Goal: Check status: Check status

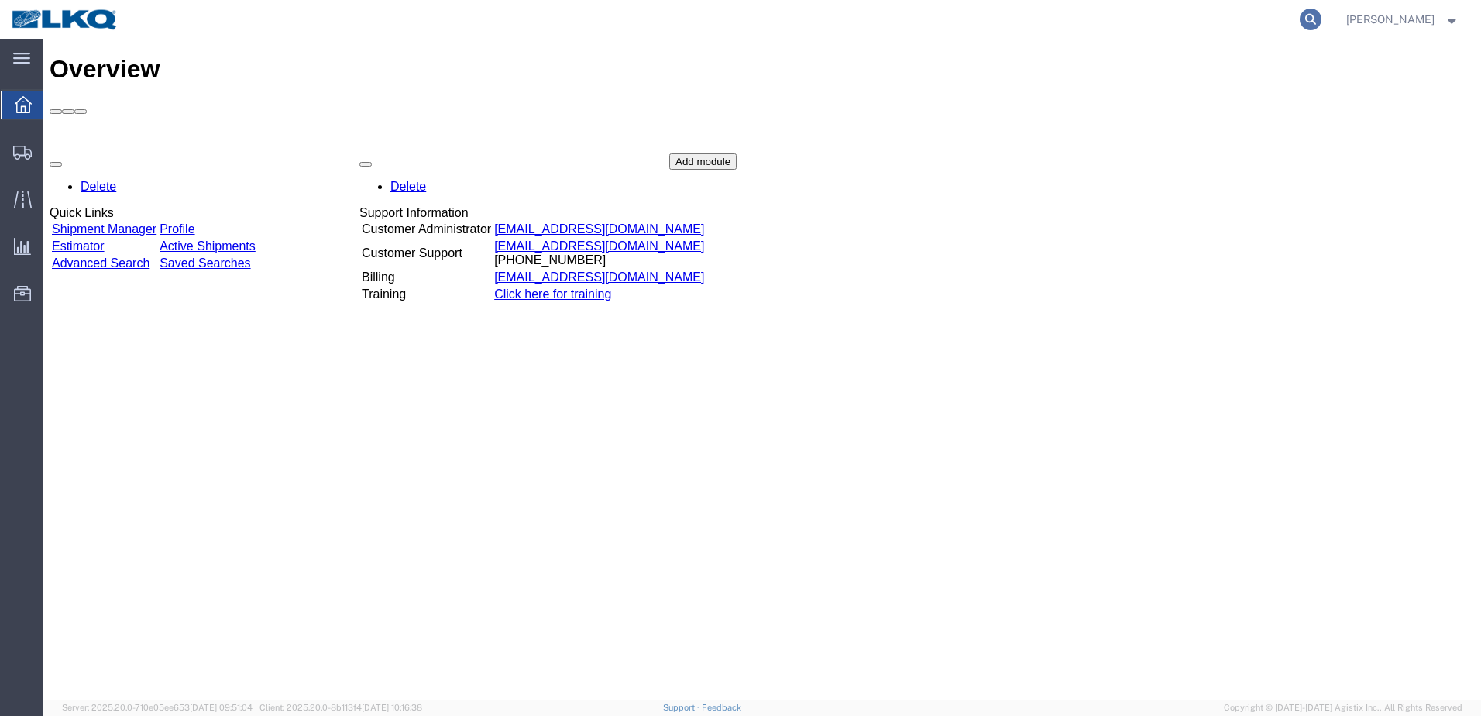
click at [1322, 20] on icon at bounding box center [1311, 20] width 22 height 22
type input "56967787"
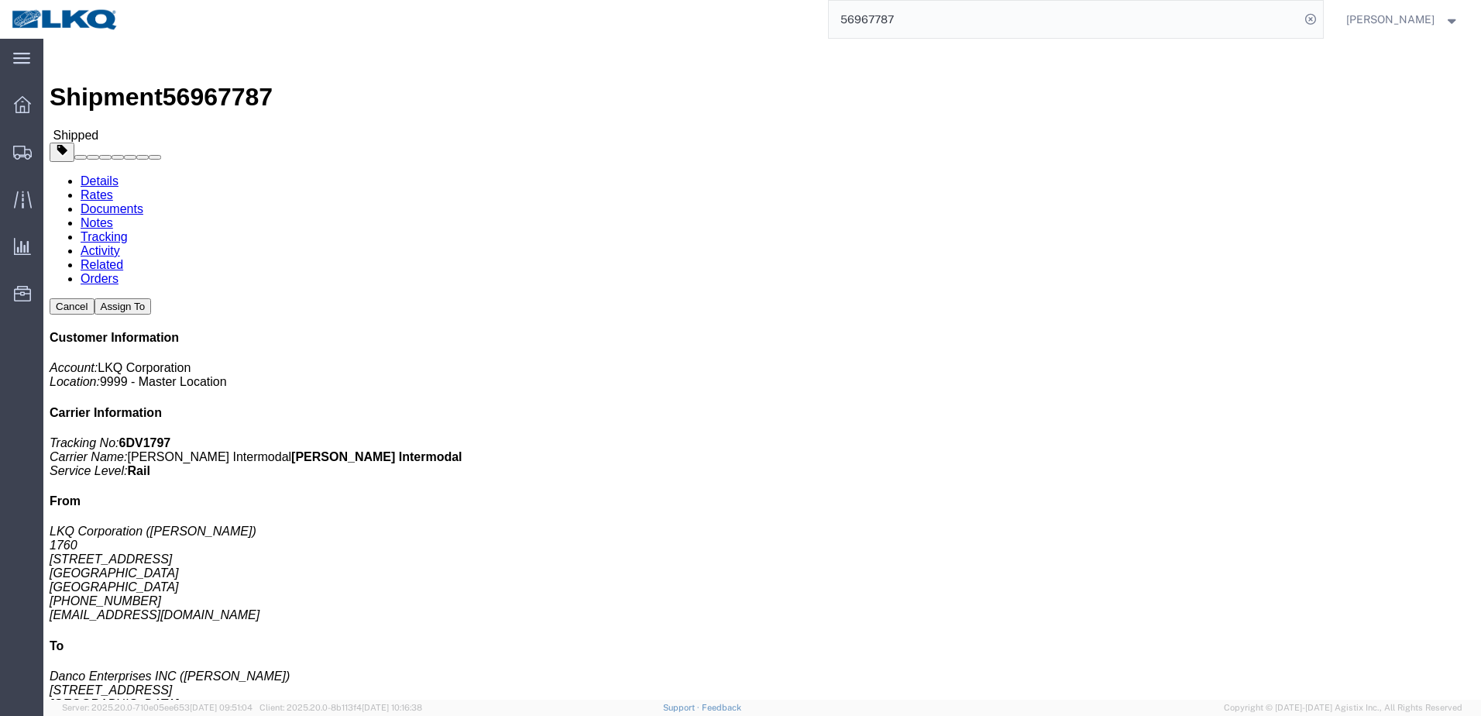
click link "Rates"
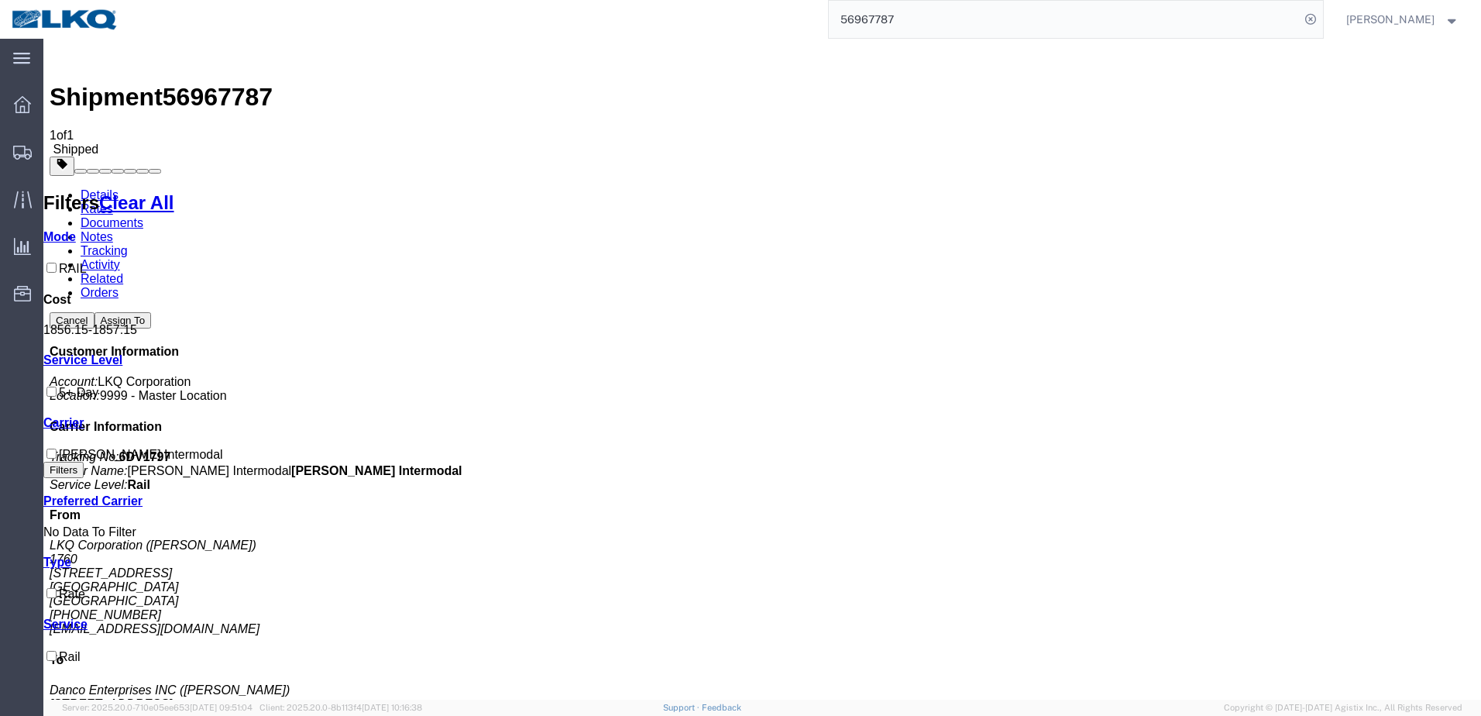
click at [1451, 19] on strong "button" at bounding box center [1453, 18] width 14 height 5
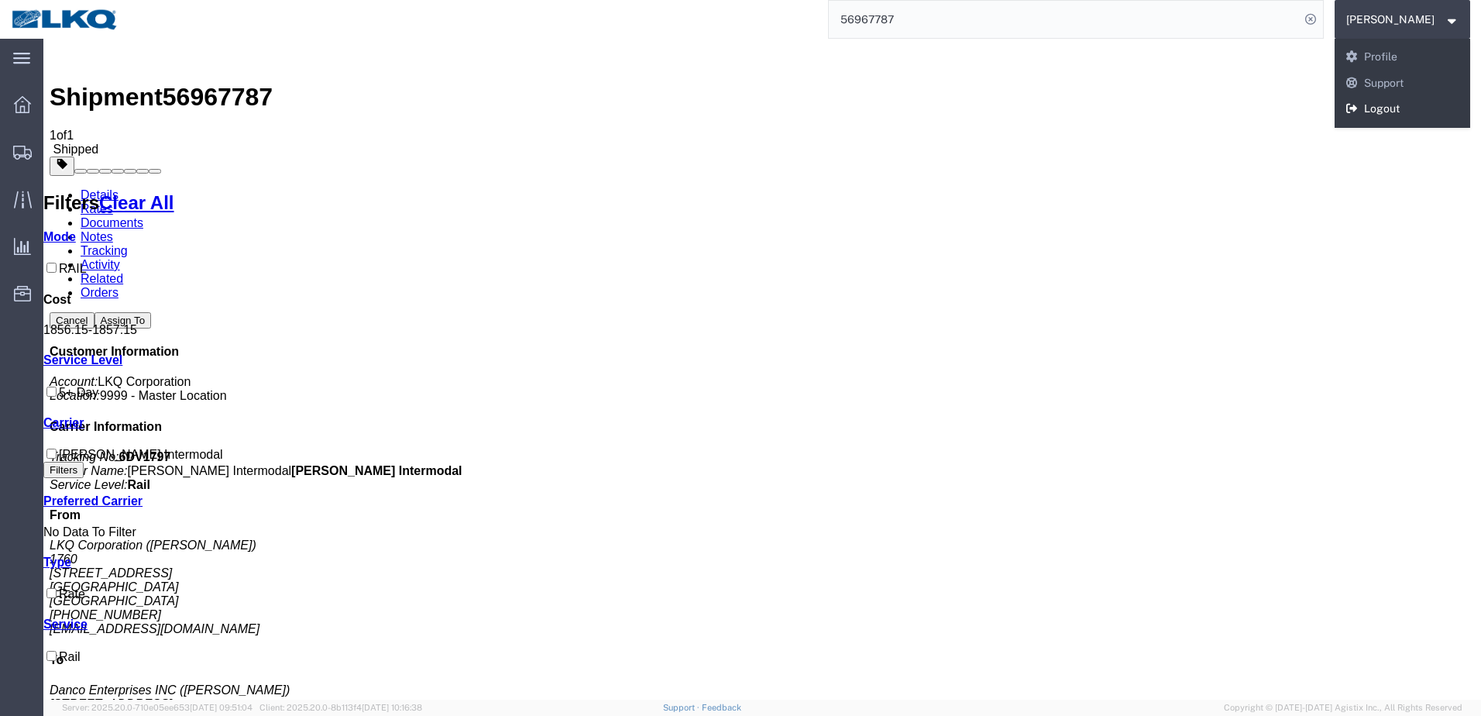
click at [1399, 106] on link "Logout" at bounding box center [1403, 109] width 136 height 26
